Goal: Information Seeking & Learning: Learn about a topic

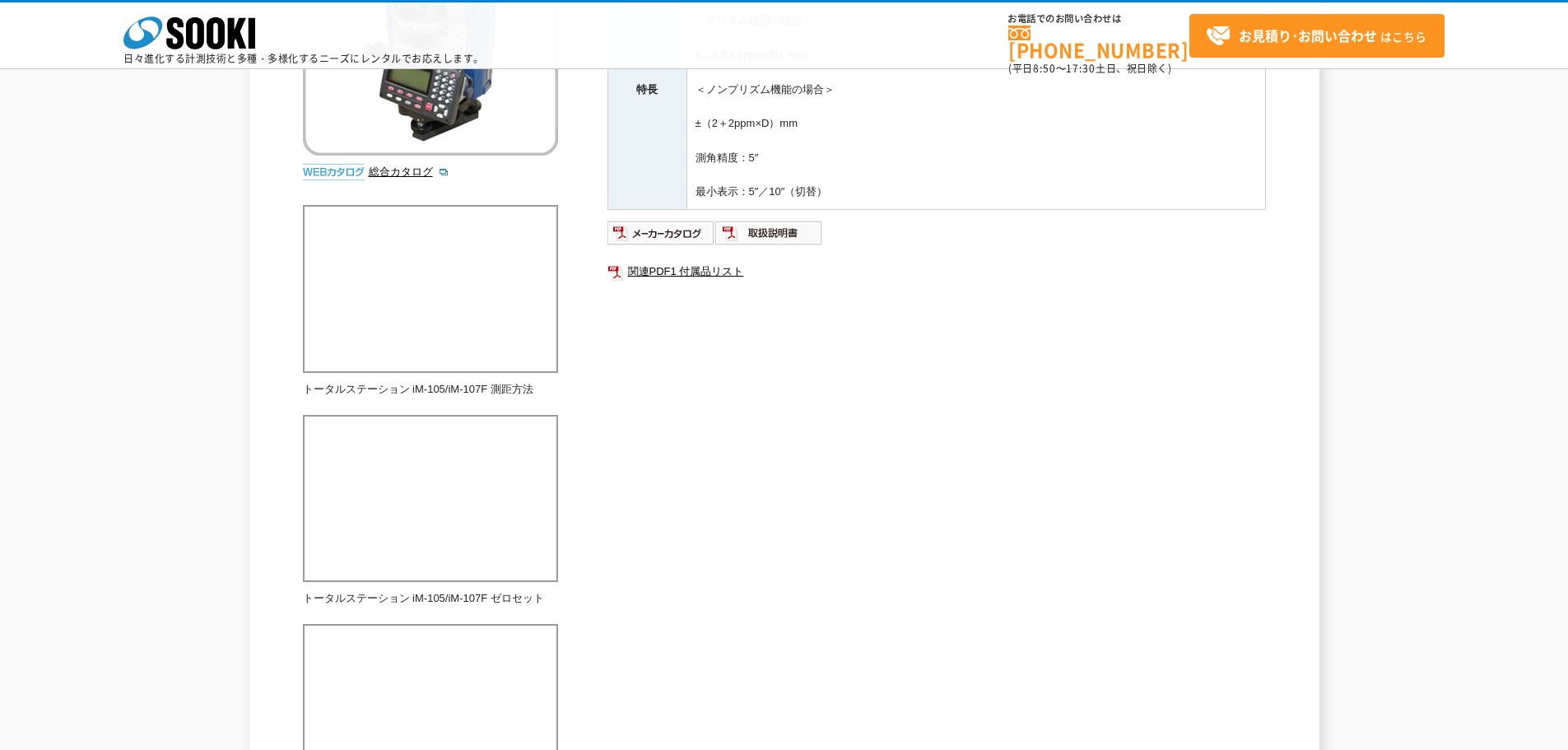
scroll to position [411, 0]
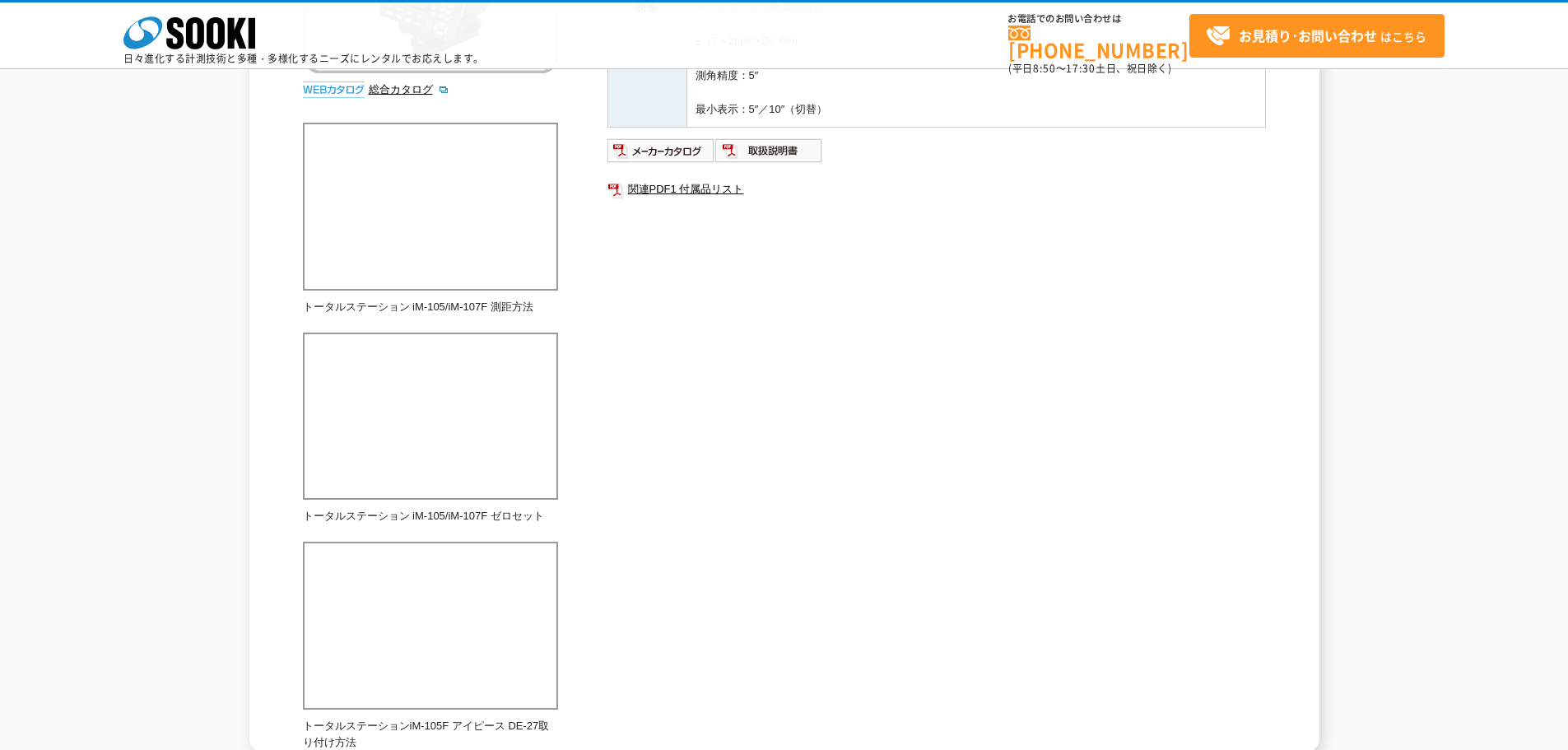
click at [741, 442] on div "一般的なトータルステーションです。一台で角度と距離両方の測定ができます。レーザーポインタ、ノンプリズム搭載機種 総合カタログ メーカー ソキア 測定項目 角度…" at bounding box center [784, 268] width 963 height 967
click at [456, 306] on p "トータルステーション iM-105/iM-107F 測距方法" at bounding box center [431, 307] width 255 height 17
drag, startPoint x: 486, startPoint y: 311, endPoint x: 536, endPoint y: 304, distance: 50.5
click at [536, 304] on p "トータルステーション iM-105/iM-107F 測距方法" at bounding box center [431, 307] width 255 height 17
click at [544, 307] on p "トータルステーション iM-105/iM-107F 測距方法" at bounding box center [431, 307] width 255 height 17
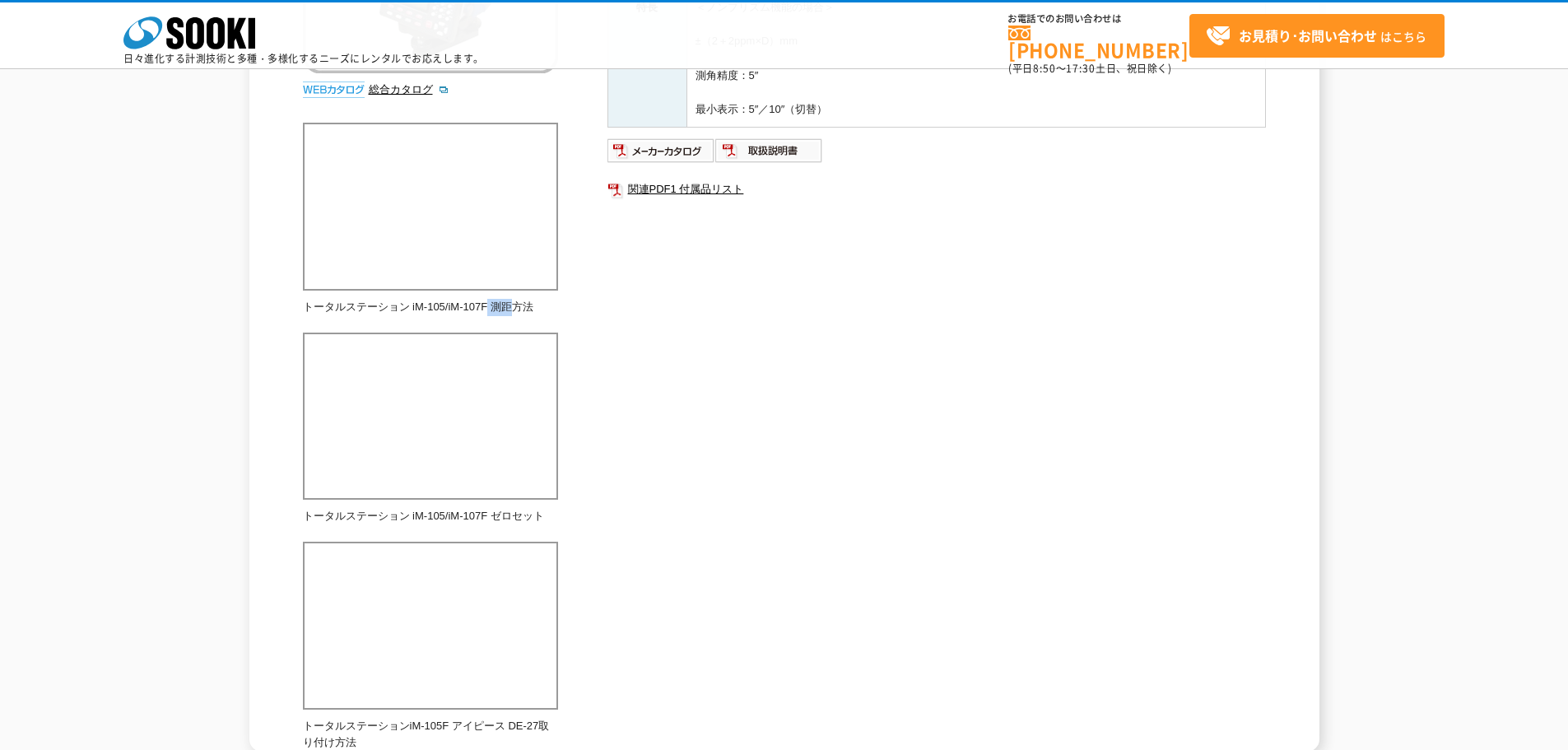
drag, startPoint x: 497, startPoint y: 307, endPoint x: 519, endPoint y: 310, distance: 22.2
click at [519, 310] on p "トータルステーション iM-105/iM-107F 測距方法" at bounding box center [431, 307] width 255 height 17
click at [530, 310] on p "トータルステーション iM-105/iM-107F 測距方法" at bounding box center [431, 307] width 255 height 17
drag, startPoint x: 505, startPoint y: 306, endPoint x: 550, endPoint y: 303, distance: 45.1
click at [550, 303] on p "トータルステーション iM-105/iM-107F 測距方法" at bounding box center [431, 307] width 255 height 17
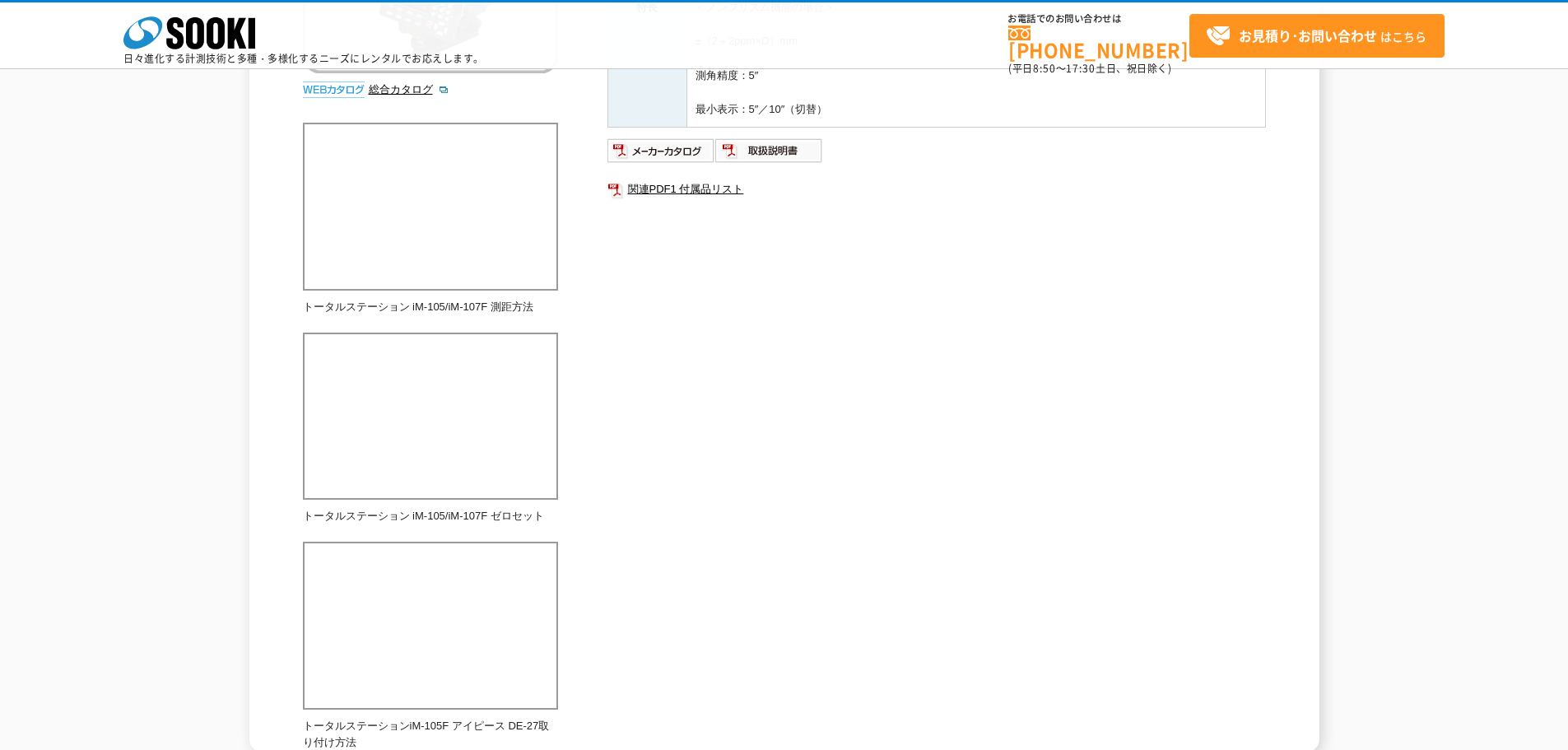
click at [617, 311] on div "一般的なトータルステーションです。一台で角度と距離両方の測定ができます。レーザーポインタ、ノンプリズム搭載機種 総合カタログ メーカー ソキア 測定項目 角度…" at bounding box center [784, 268] width 963 height 967
drag, startPoint x: 478, startPoint y: 307, endPoint x: 540, endPoint y: 309, distance: 62.0
click at [540, 309] on p "トータルステーション iM-105/iM-107F 測距方法" at bounding box center [431, 307] width 255 height 17
click at [606, 309] on div "一般的なトータルステーションです。一台で角度と距離両方の測定ができます。レーザーポインタ、ノンプリズム搭載機種 総合カタログ メーカー ソキア 測定項目 角度…" at bounding box center [784, 268] width 963 height 967
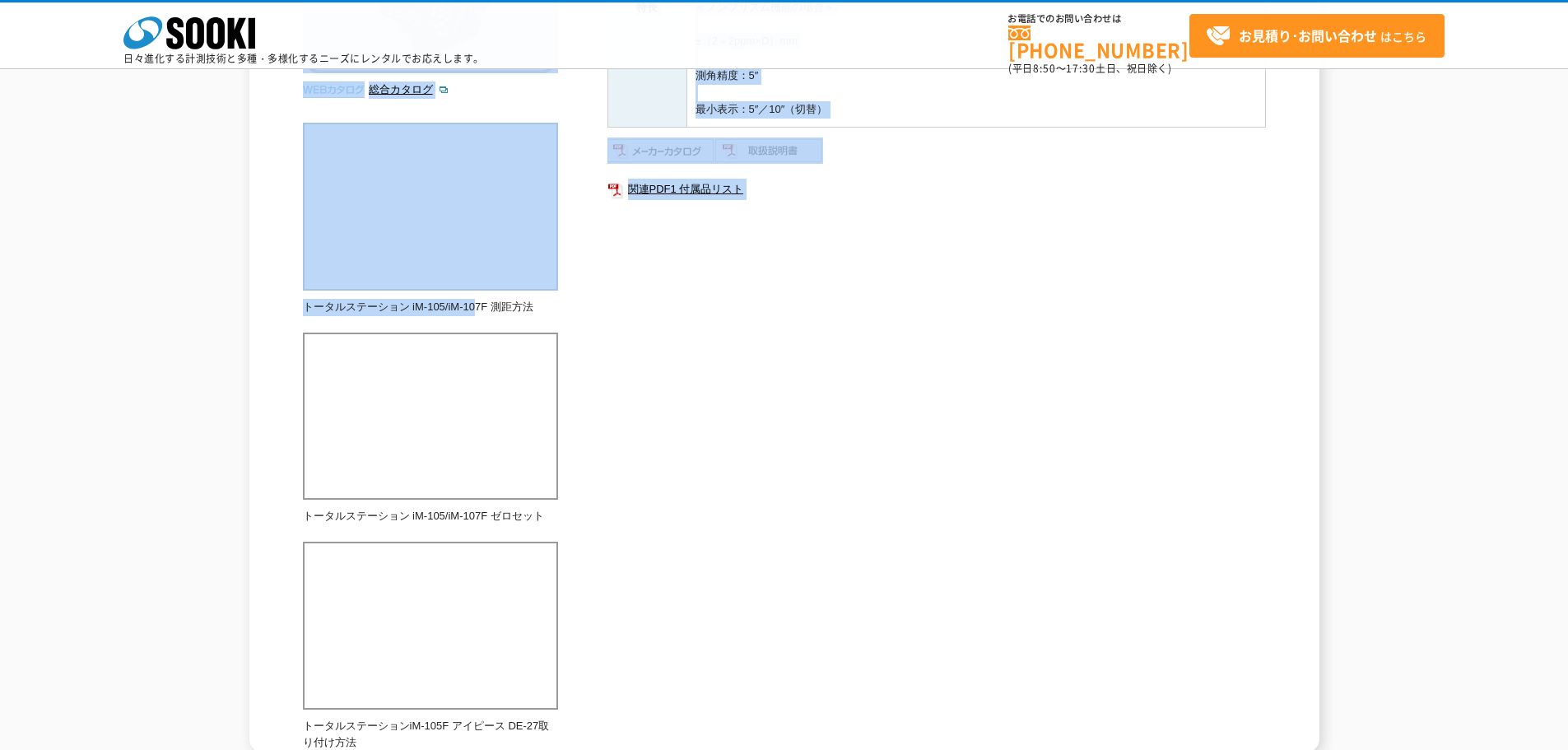
drag, startPoint x: 483, startPoint y: 309, endPoint x: 576, endPoint y: 309, distance: 93.0
click at [576, 309] on div "一般的なトータルステーションです。一台で角度と距離両方の測定ができます。レーザーポインタ、ノンプリズム搭載機種 総合カタログ メーカー ソキア 測定項目 角度…" at bounding box center [784, 268] width 963 height 967
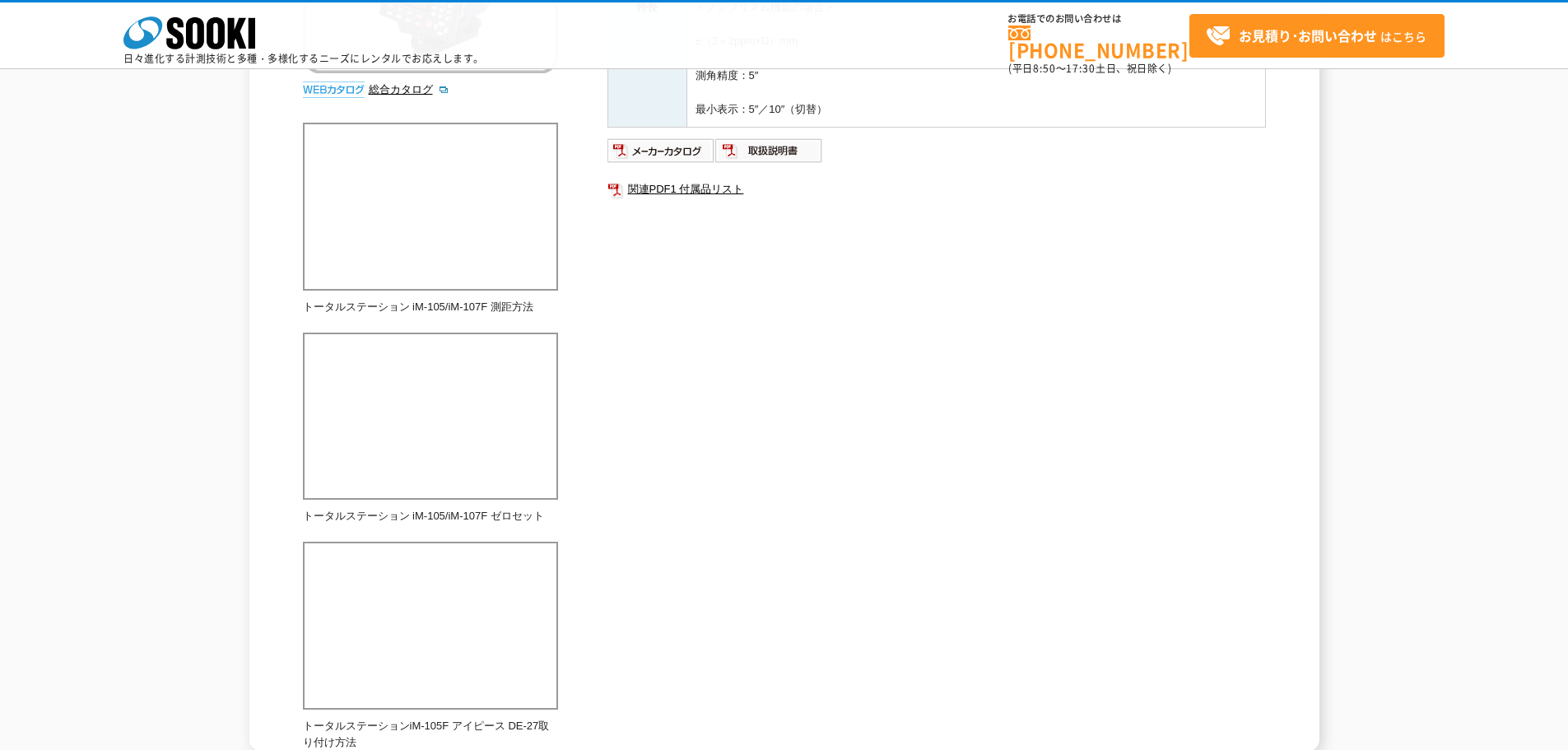
click at [528, 307] on p "トータルステーション iM-105/iM-107F 測距方法" at bounding box center [431, 307] width 255 height 17
drag, startPoint x: 473, startPoint y: 307, endPoint x: 545, endPoint y: 307, distance: 72.0
click at [545, 307] on p "トータルステーション iM-105/iM-107F 測距方法" at bounding box center [431, 307] width 255 height 17
click at [668, 311] on div "一般的なトータルステーションです。一台で角度と距離両方の測定ができます。レーザーポインタ、ノンプリズム搭載機種 総合カタログ メーカー ソキア 測定項目 角度…" at bounding box center [784, 268] width 963 height 967
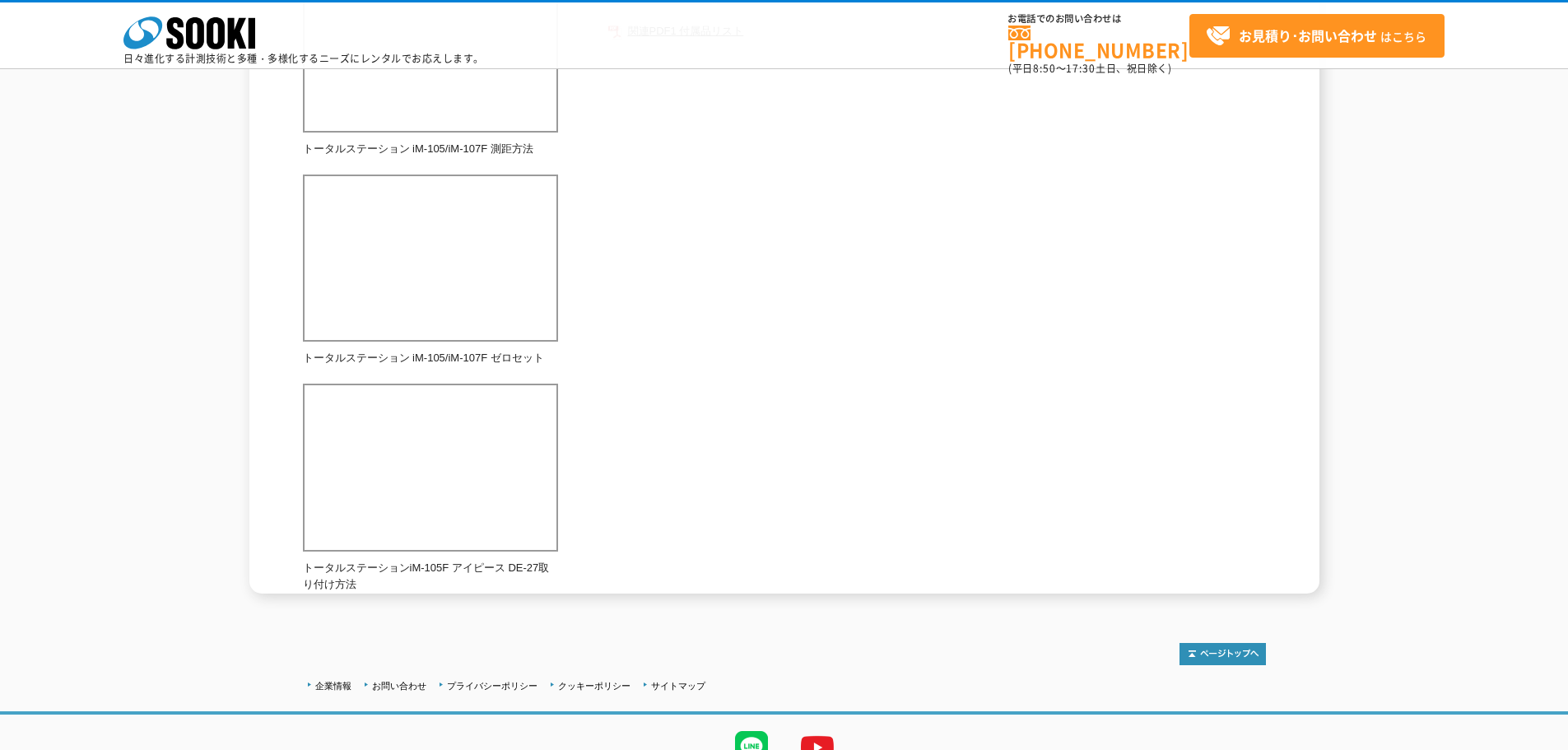
scroll to position [576, 0]
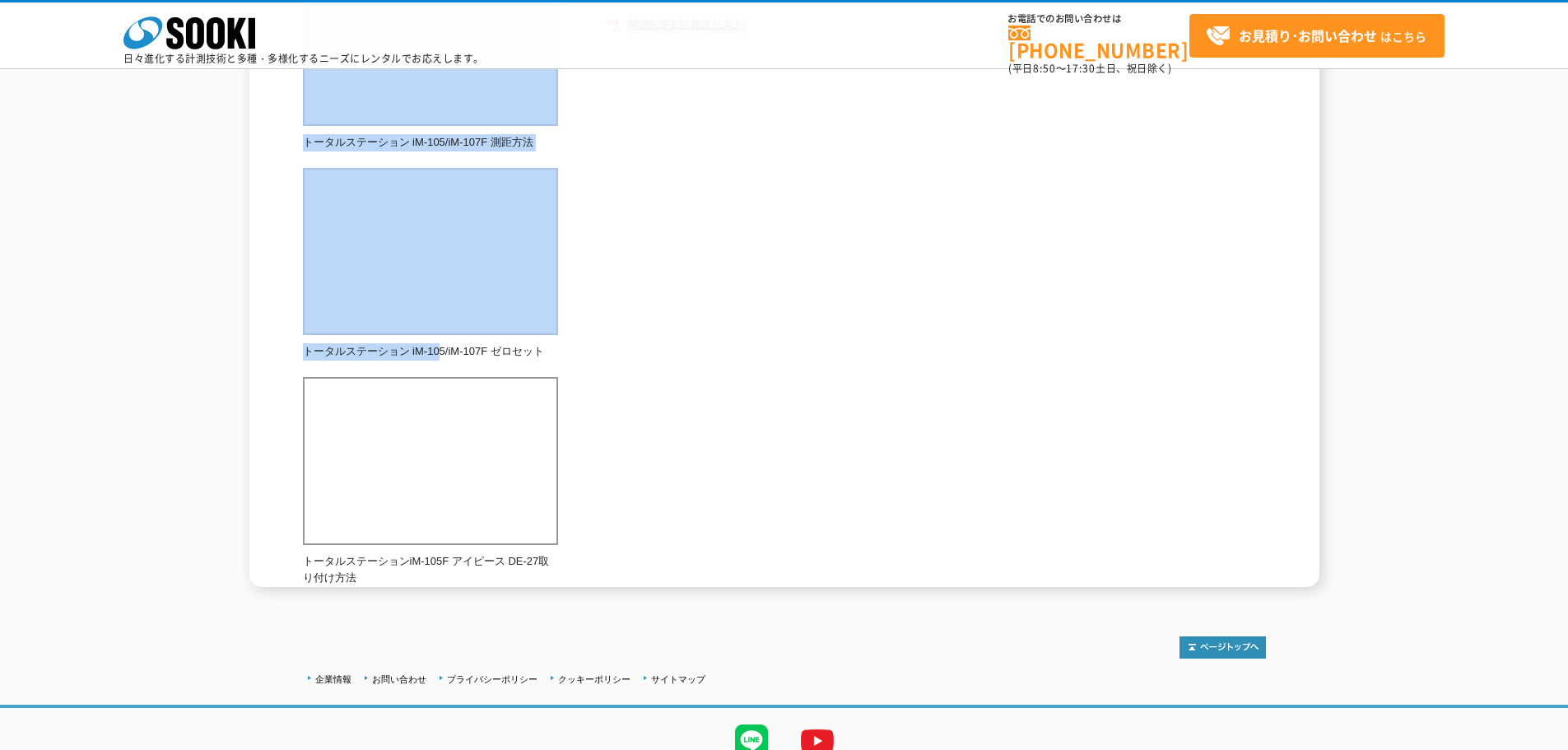
drag, startPoint x: 443, startPoint y: 354, endPoint x: 558, endPoint y: 356, distance: 115.0
click at [558, 356] on div "一般的なトータルステーションです。一台で角度と距離両方の測定ができます。レーザーポインタ、ノンプリズム搭載機種 総合カタログ メーカー ソキア 測定項目 角度…" at bounding box center [784, 103] width 963 height 967
click at [599, 353] on div "一般的なトータルステーションです。一台で角度と距離両方の測定ができます。レーザーポインタ、ノンプリズム搭載機種 総合カタログ メーカー ソキア 測定項目 角度…" at bounding box center [784, 103] width 963 height 967
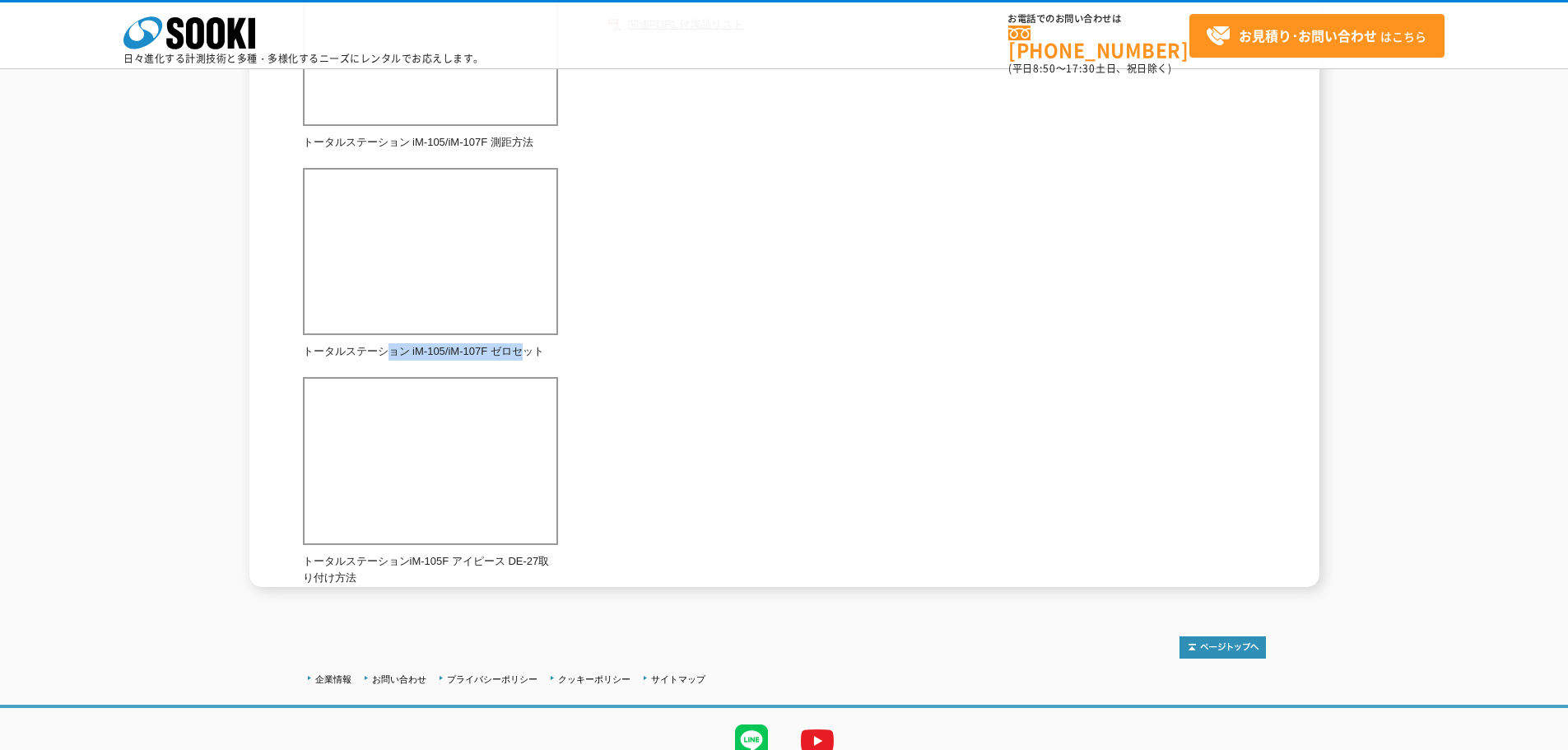
drag, startPoint x: 383, startPoint y: 355, endPoint x: 533, endPoint y: 359, distance: 150.1
click at [533, 359] on p "トータルステーション iM-105/iM-107F ゼロセット" at bounding box center [431, 351] width 255 height 17
click at [632, 364] on div "一般的なトータルステーションです。一台で角度と距離両方の測定ができます。レーザーポインタ、ノンプリズム搭載機種 総合カタログ メーカー ソキア 測定項目 角度…" at bounding box center [784, 103] width 963 height 967
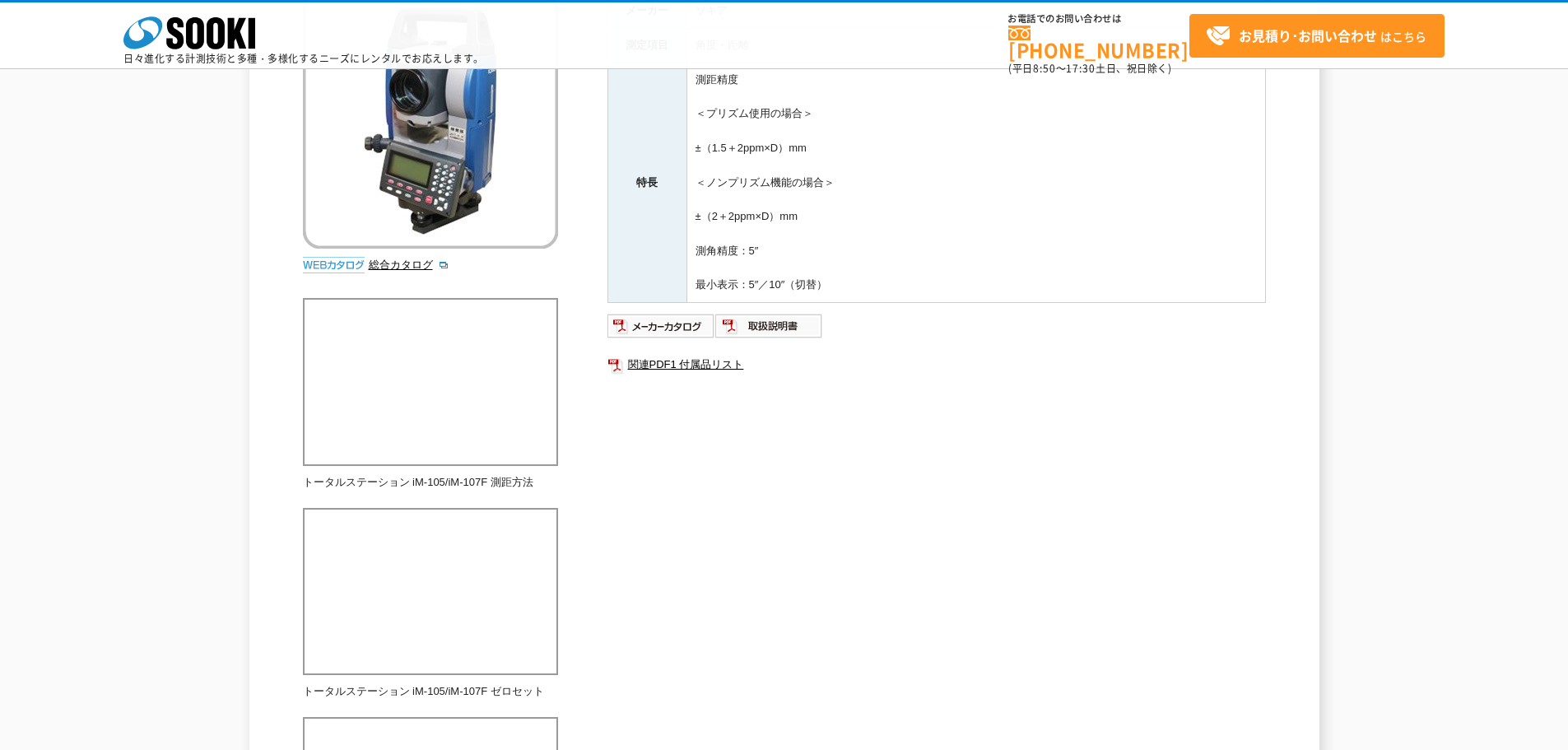
scroll to position [0, 0]
